Goal: Transaction & Acquisition: Purchase product/service

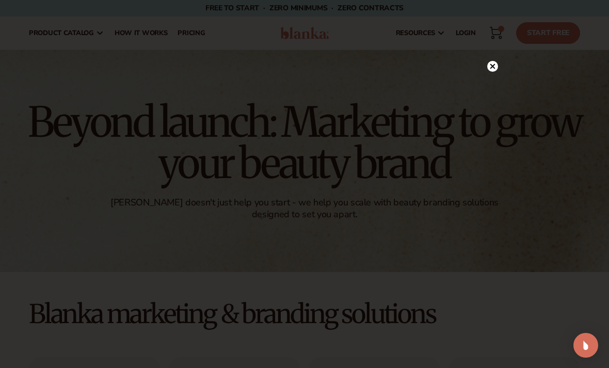
click at [495, 68] on circle at bounding box center [492, 66] width 11 height 11
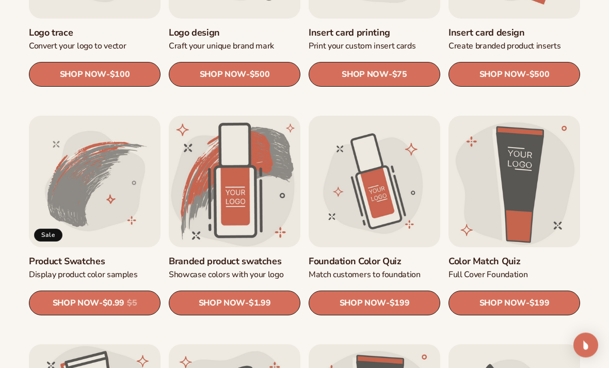
scroll to position [470, 0]
click at [112, 267] on link "Product Swatches" at bounding box center [95, 261] width 132 height 12
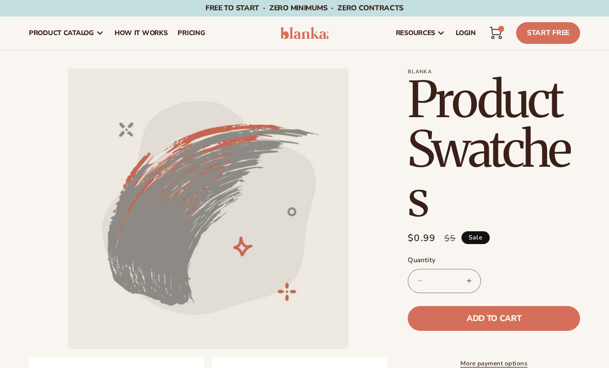
click at [471, 33] on span "LOGIN" at bounding box center [466, 33] width 20 height 8
